Goal: Transaction & Acquisition: Purchase product/service

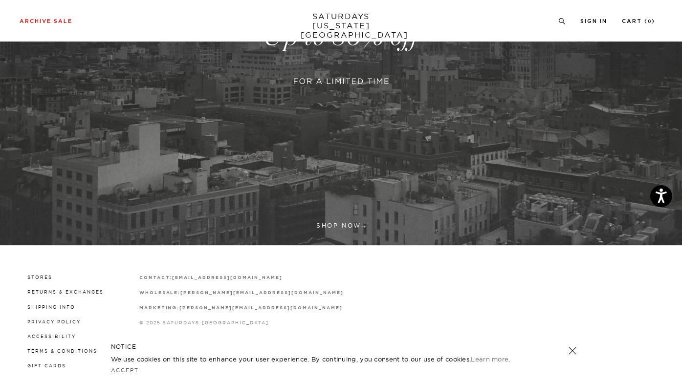
scroll to position [238, 0]
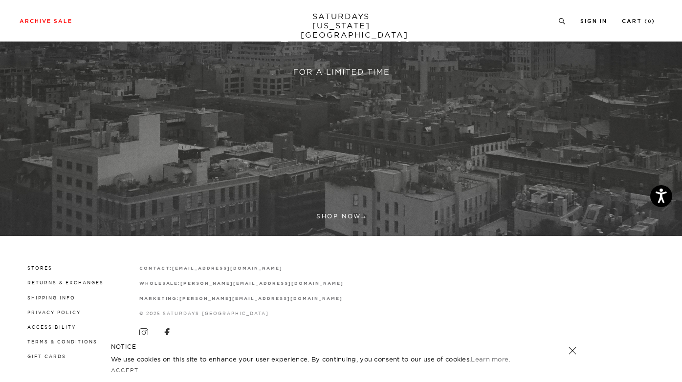
click at [332, 212] on link at bounding box center [341, 27] width 682 height 417
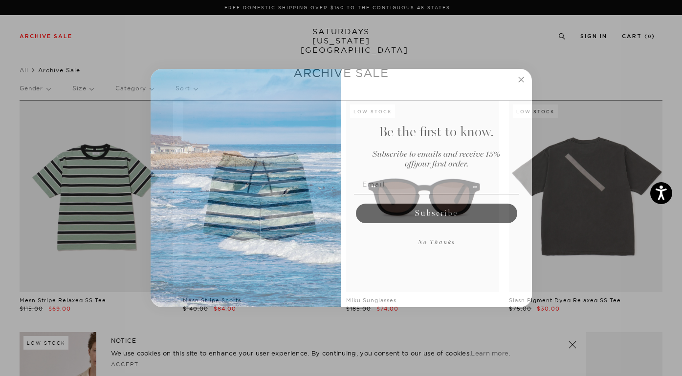
click at [518, 80] on circle "Close dialog" at bounding box center [520, 79] width 11 height 11
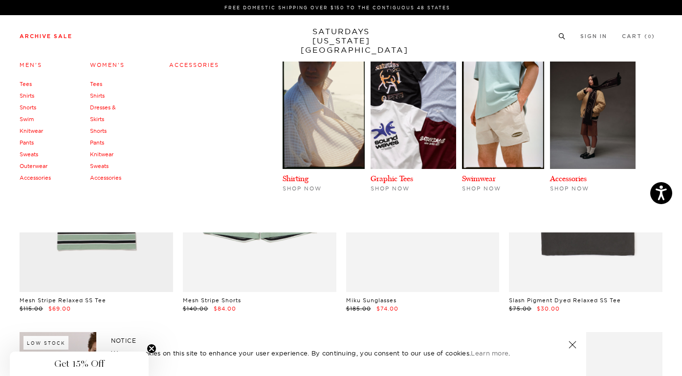
click at [25, 95] on link "Shirts" at bounding box center [27, 95] width 15 height 7
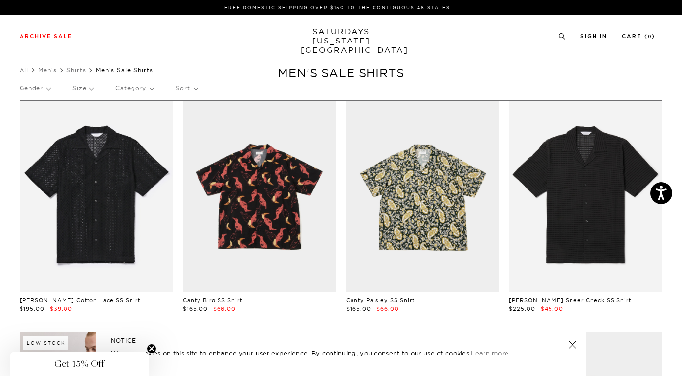
click at [572, 345] on link at bounding box center [572, 345] width 14 height 14
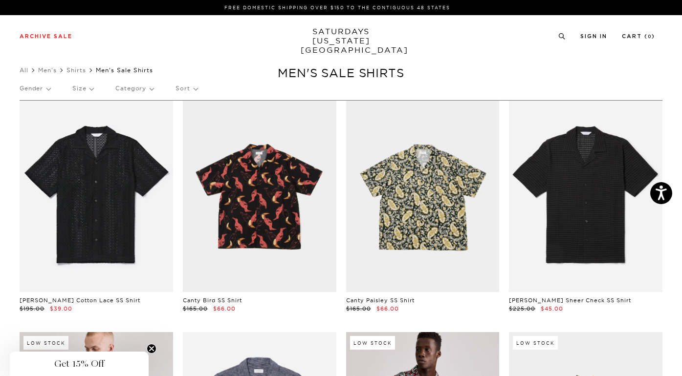
click at [338, 89] on div "Gender Size Category Sort" at bounding box center [341, 88] width 643 height 22
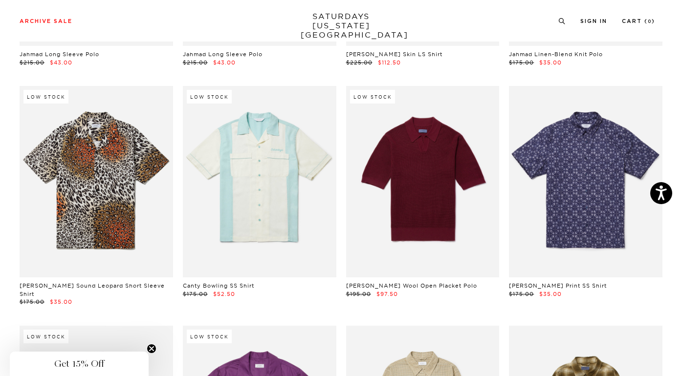
scroll to position [1670, 0]
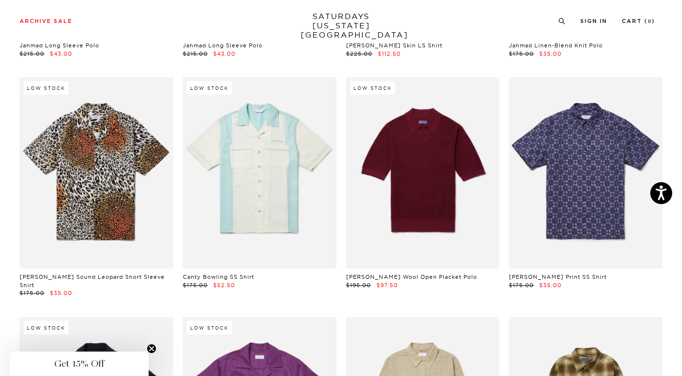
click at [338, 93] on div "Low Stock Canty Bowling SS Shirt $175.00 $52.50" at bounding box center [259, 187] width 163 height 220
click at [340, 94] on div "Low Stock Canty Bowling SS Shirt $175.00 $52.50" at bounding box center [259, 187] width 163 height 220
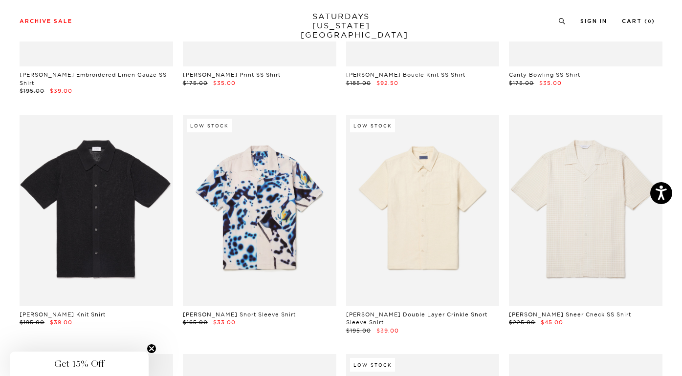
scroll to position [689, 0]
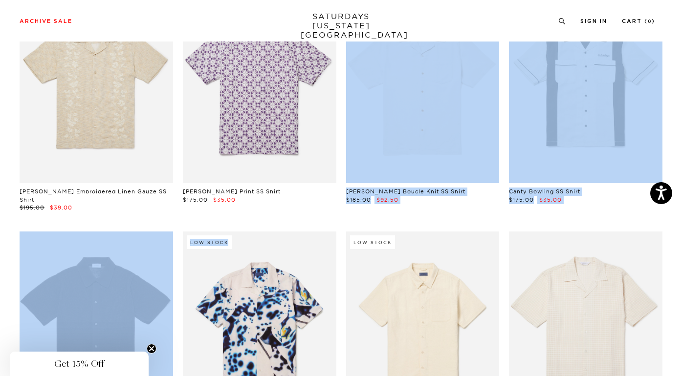
click at [341, 98] on div "Low Stock [PERSON_NAME] Boucle Knit SS Shirt $185.00 $92.50" at bounding box center [422, 102] width 163 height 220
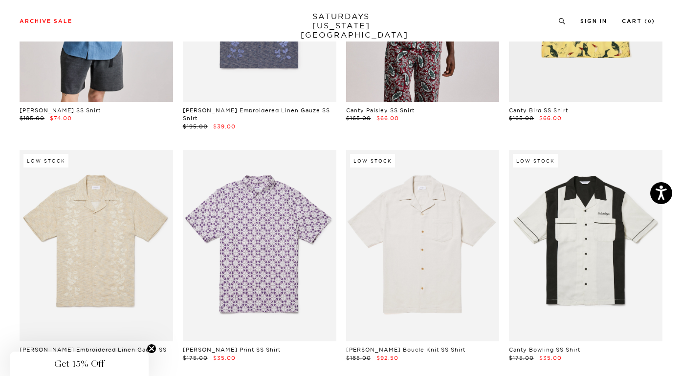
scroll to position [418, 0]
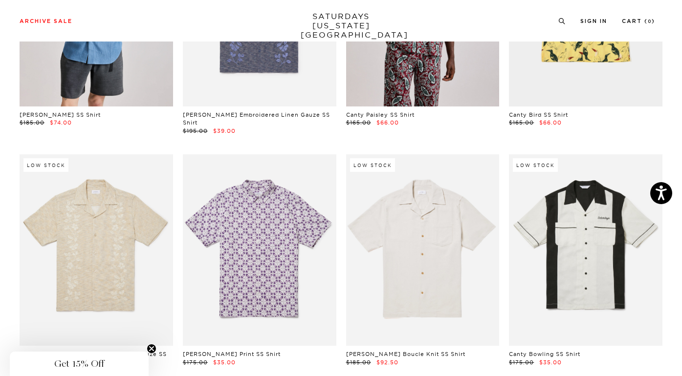
click at [337, 98] on div "[PERSON_NAME] Embroidered Linen Gauze SS Shirt $195.00 $39.00" at bounding box center [259, 24] width 163 height 220
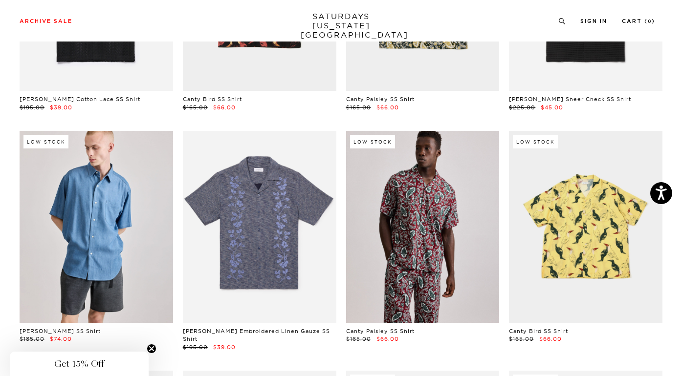
scroll to position [197, 0]
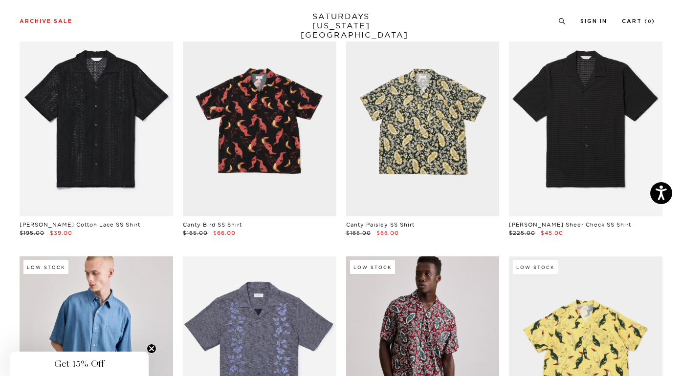
scroll to position [0, 0]
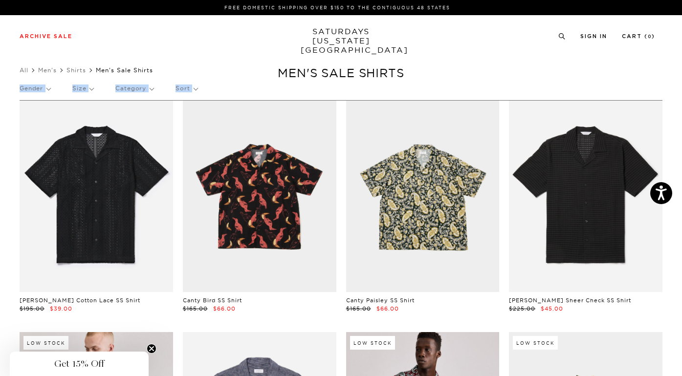
drag, startPoint x: 337, startPoint y: 60, endPoint x: 343, endPoint y: 76, distance: 17.2
click at [337, 95] on div "Gender Size Category Sort" at bounding box center [341, 88] width 643 height 22
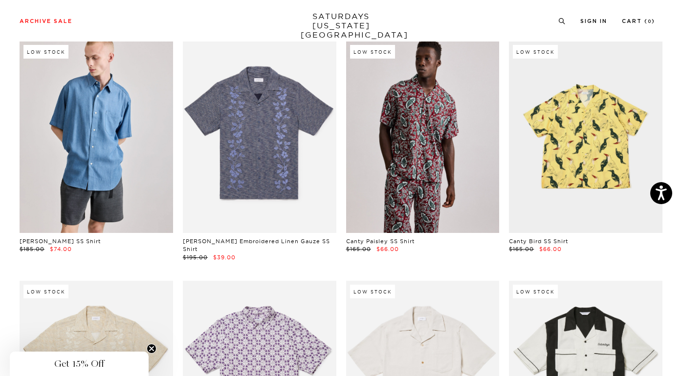
scroll to position [425, 0]
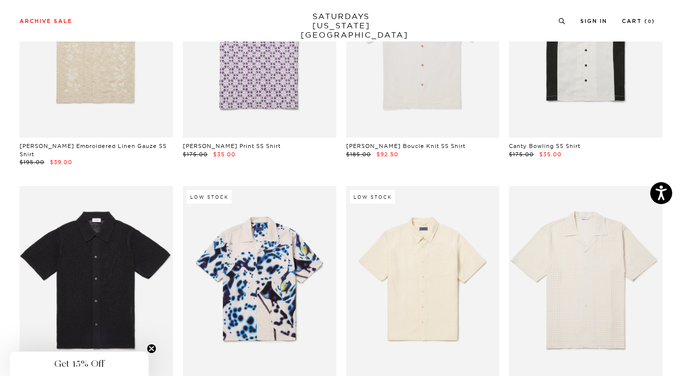
scroll to position [674, 0]
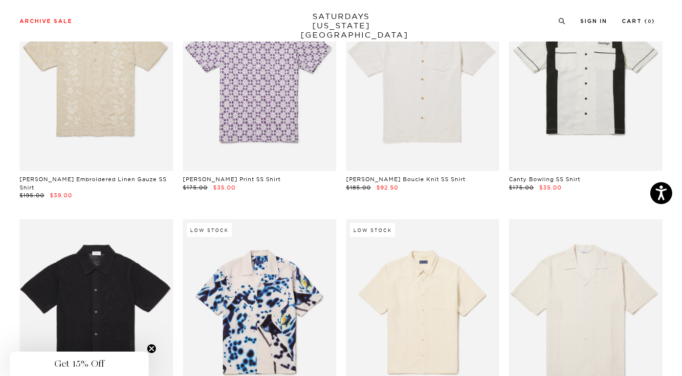
scroll to position [0, 0]
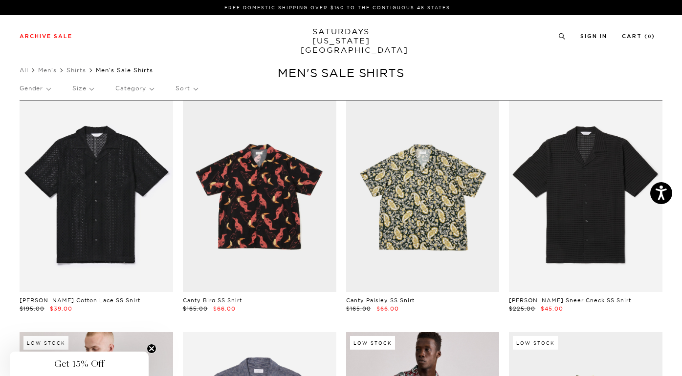
click at [341, 93] on div "Gender Size Category Sort" at bounding box center [341, 88] width 643 height 22
click at [73, 68] on link "Shirts" at bounding box center [76, 69] width 20 height 7
click at [341, 88] on div "Gender Size Category Sort" at bounding box center [341, 88] width 643 height 22
click at [50, 71] on link "Men's" at bounding box center [47, 69] width 19 height 7
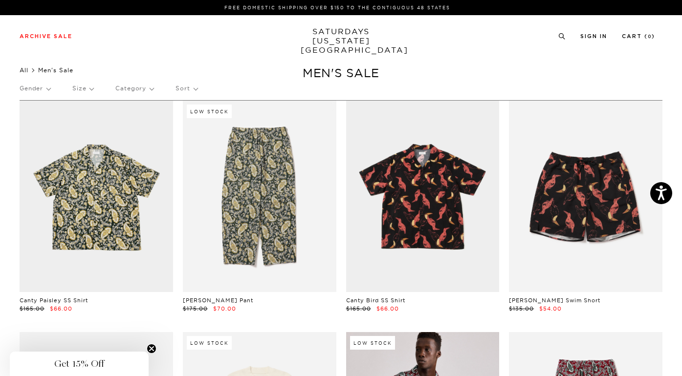
click at [22, 72] on link "All" at bounding box center [24, 69] width 9 height 7
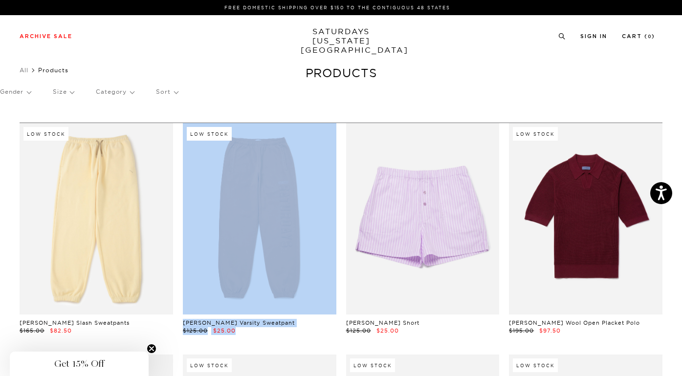
click at [339, 99] on div "Gender Size Category Sort" at bounding box center [341, 92] width 682 height 22
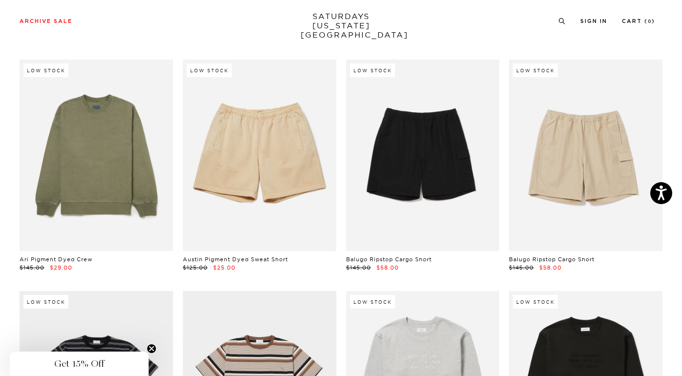
scroll to position [529, 0]
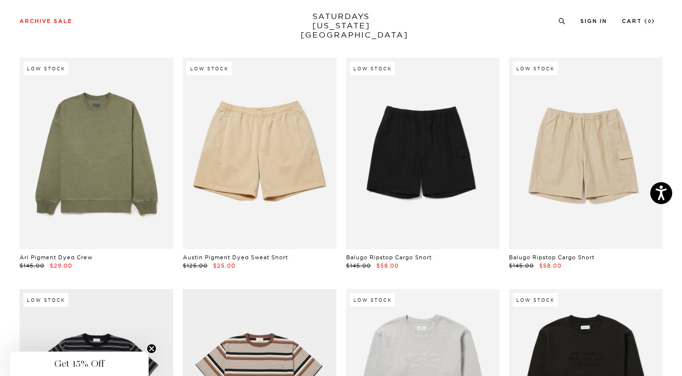
click at [339, 100] on div "Low Stock Austin Pigment Dyed Sweat Short $125.00 $25.00" at bounding box center [259, 164] width 163 height 212
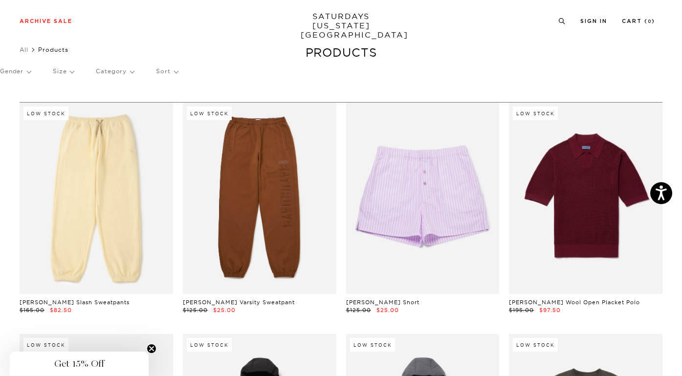
scroll to position [0, 0]
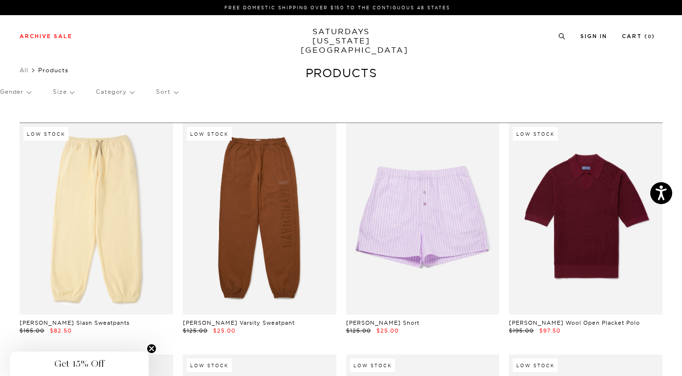
click at [151, 350] on circle "Close teaser" at bounding box center [151, 349] width 9 height 9
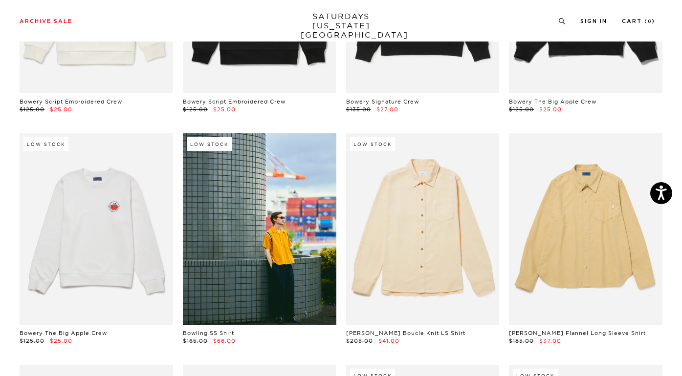
scroll to position [1151, 0]
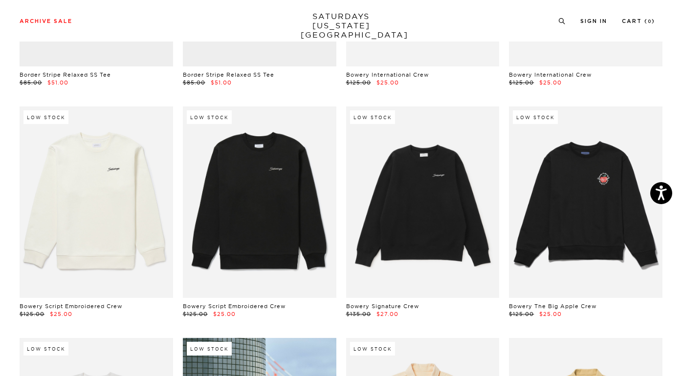
scroll to position [522, 0]
